Goal: Task Accomplishment & Management: Use online tool/utility

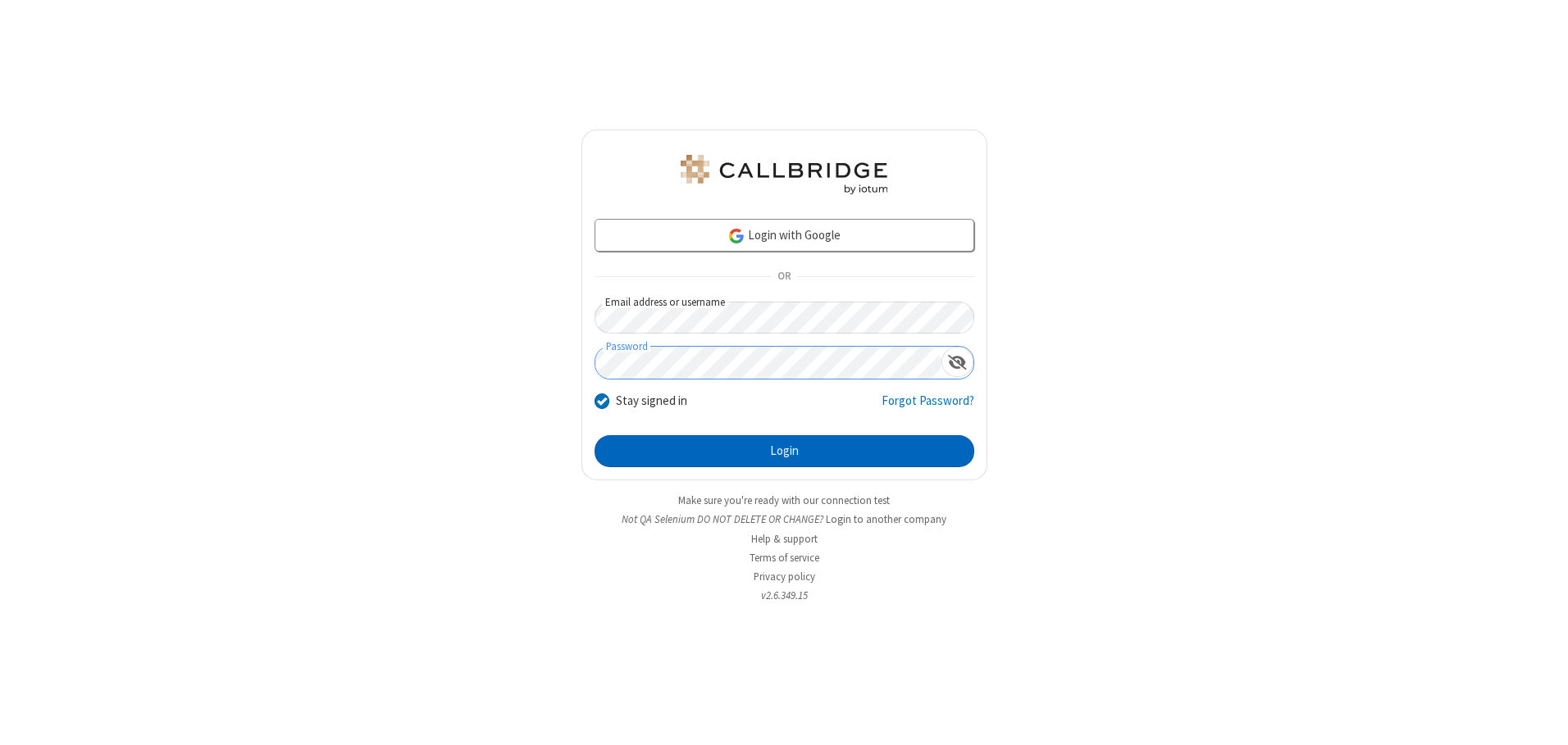
click at [784, 451] on button "Login" at bounding box center [785, 452] width 380 height 33
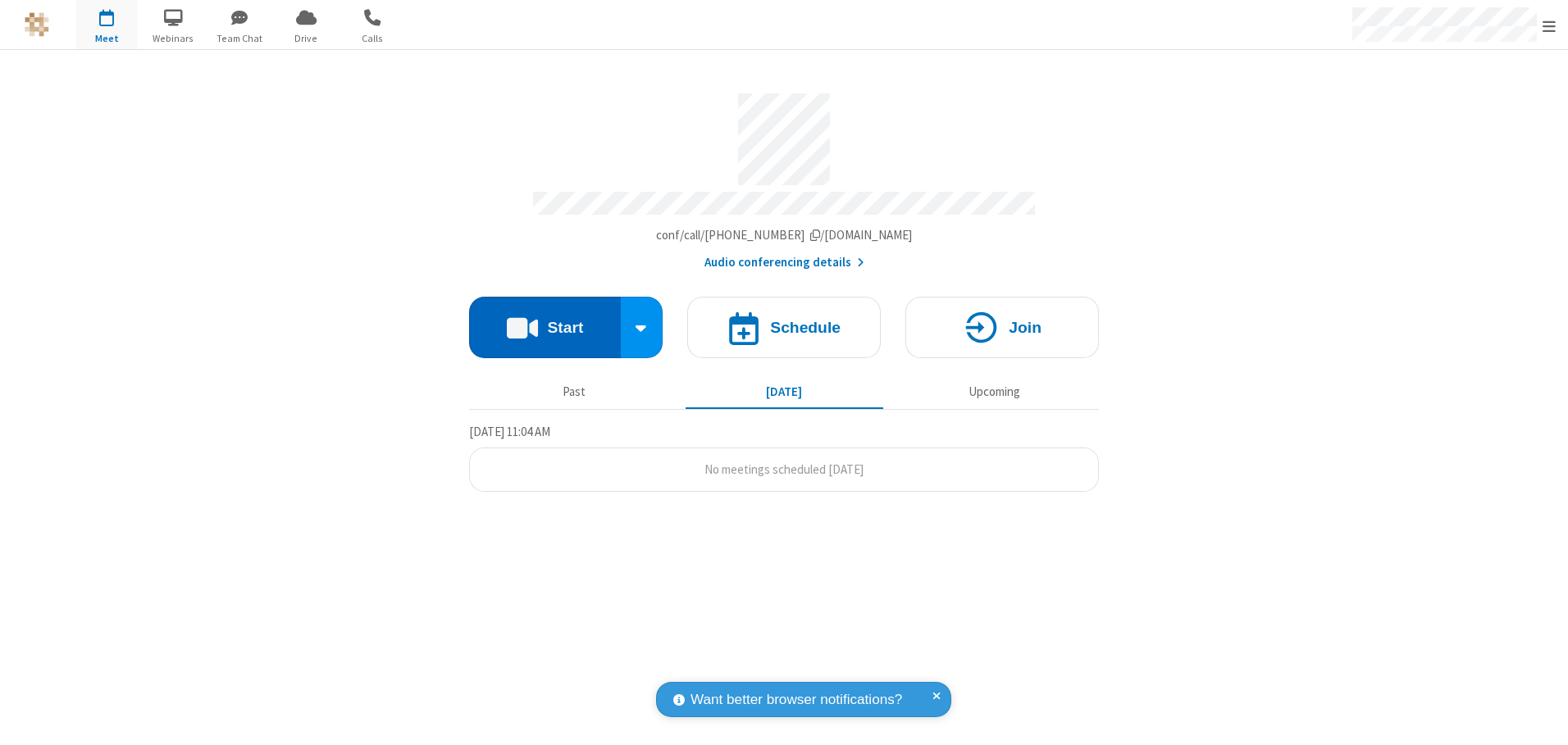
click at [544, 322] on button "Start" at bounding box center [545, 328] width 152 height 62
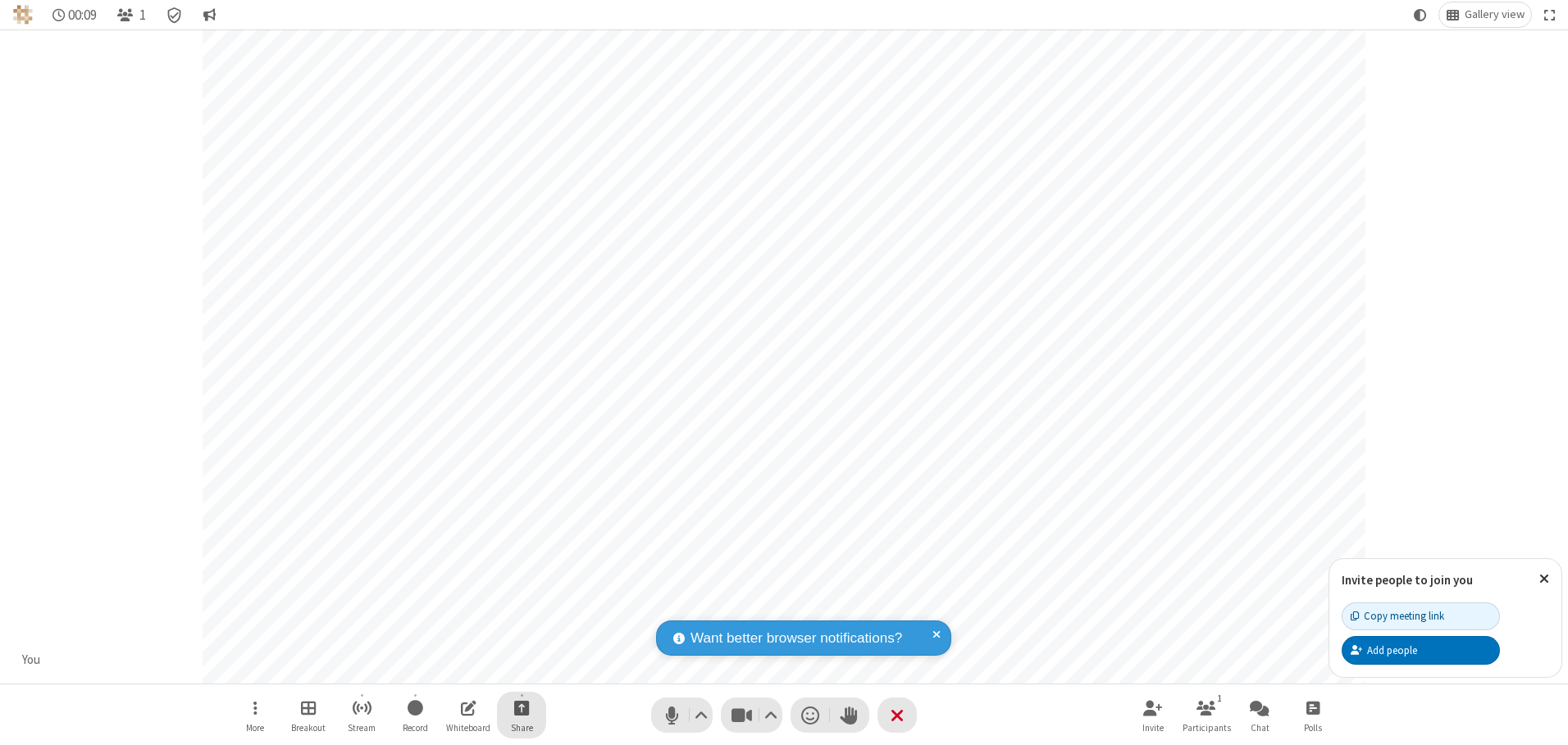
click at [521, 708] on span "Start sharing" at bounding box center [522, 708] width 16 height 20
click at [521, 607] on span "Share additional camera" at bounding box center [531, 612] width 121 height 14
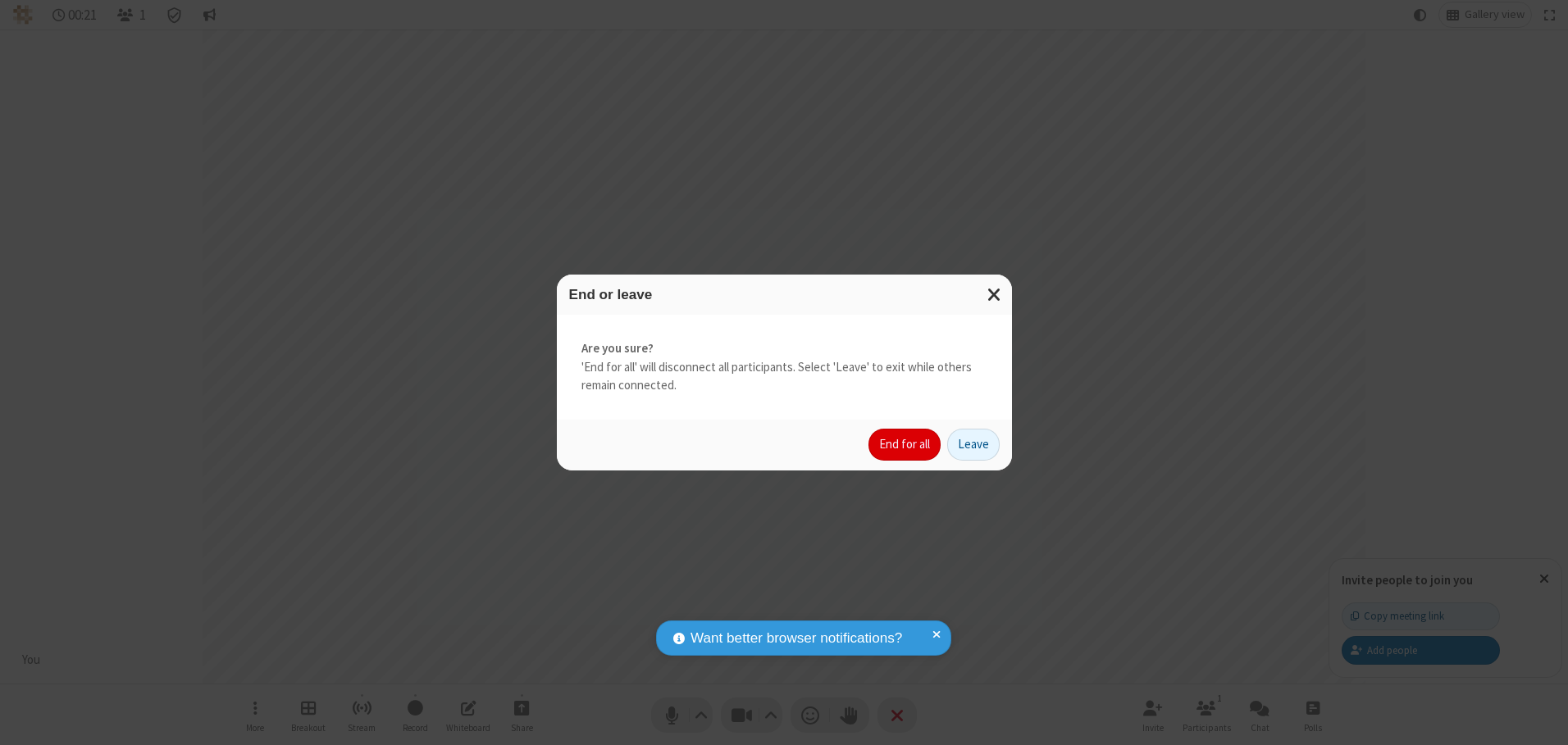
click at [905, 445] on button "End for all" at bounding box center [904, 445] width 72 height 33
